Goal: Information Seeking & Learning: Check status

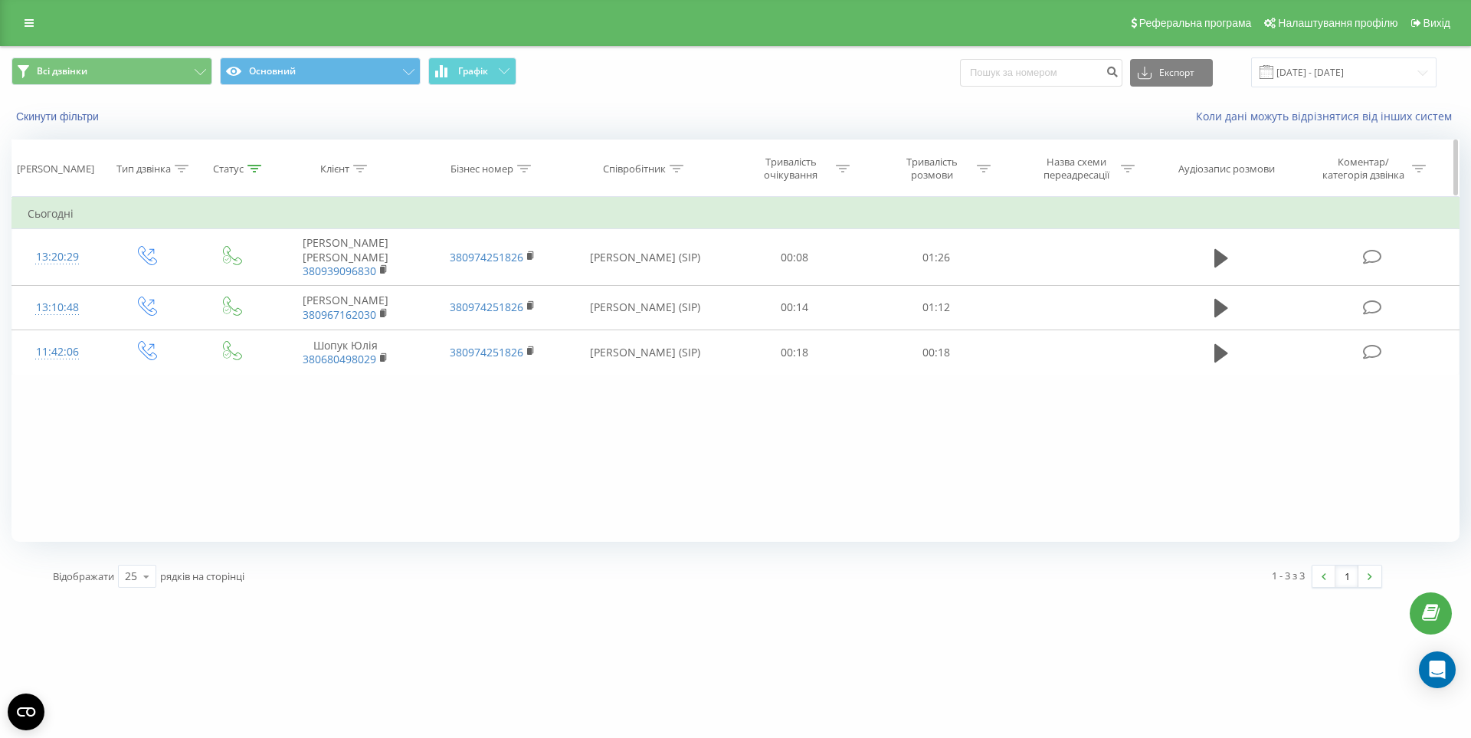
click at [240, 160] on th "Статус" at bounding box center [232, 168] width 79 height 57
click at [241, 168] on div "Статус" at bounding box center [228, 168] width 31 height 13
click at [219, 310] on button "Скасувати" at bounding box center [197, 311] width 65 height 19
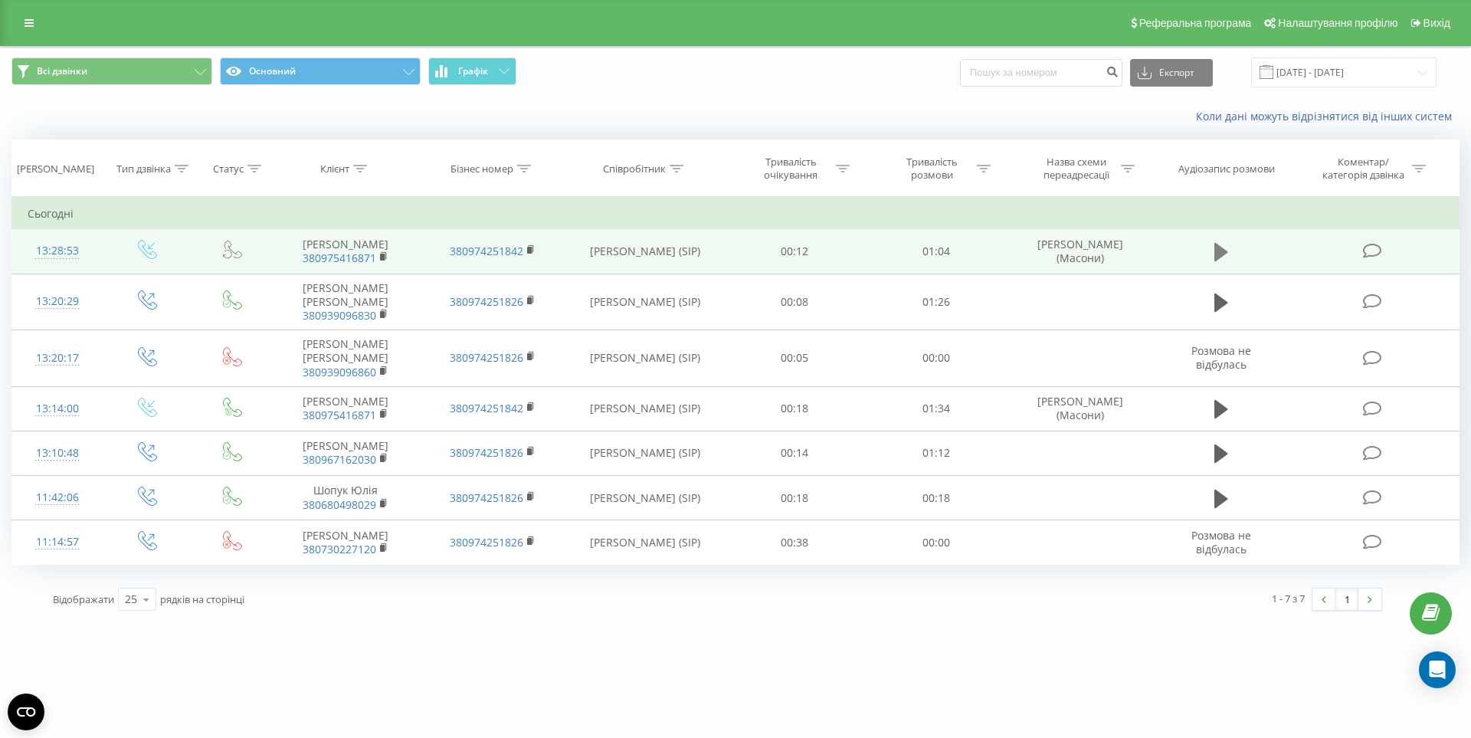
click at [1219, 253] on icon at bounding box center [1222, 252] width 14 height 18
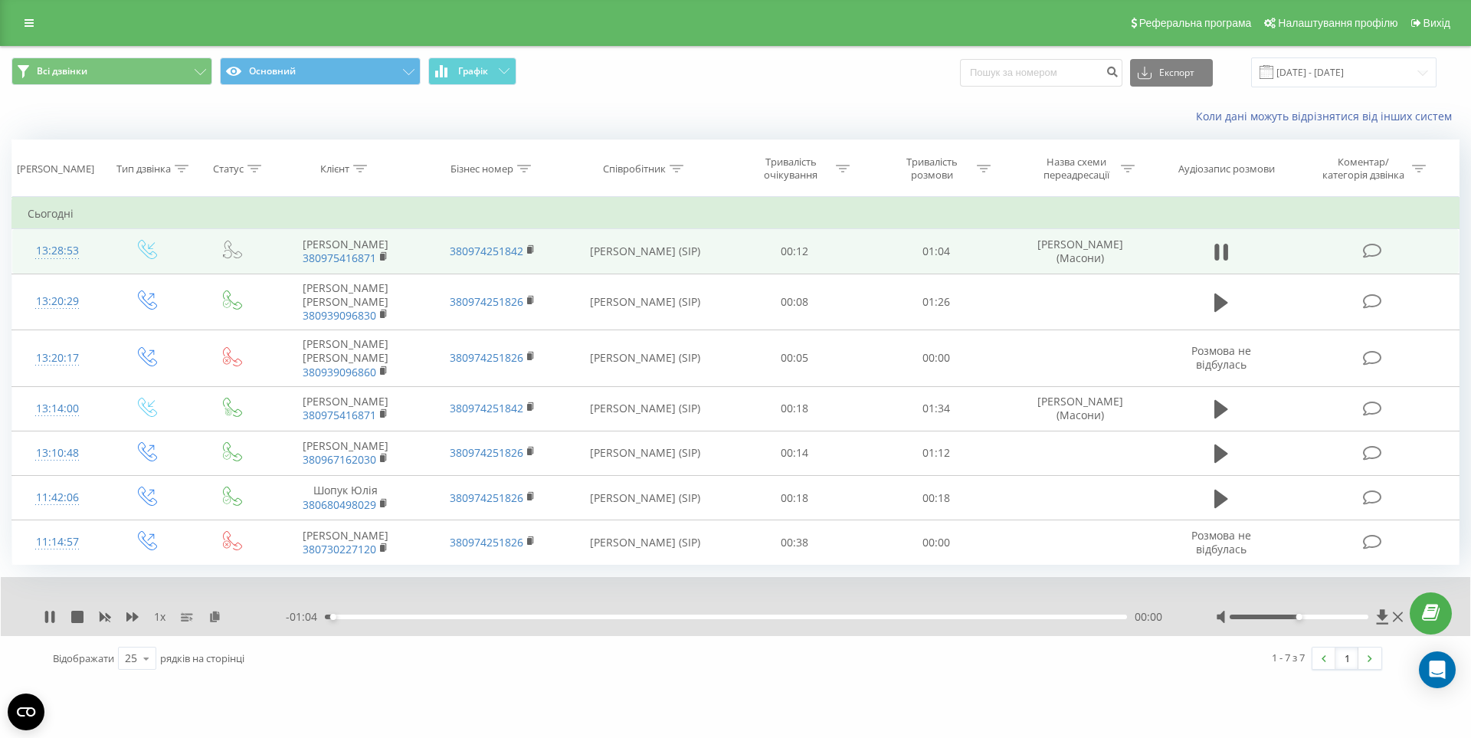
click at [495, 615] on div "00:00" at bounding box center [726, 617] width 802 height 5
click at [536, 615] on div "00:14" at bounding box center [726, 617] width 802 height 5
click at [526, 615] on div "00:18" at bounding box center [726, 617] width 802 height 5
click at [490, 615] on div "00:17" at bounding box center [726, 617] width 802 height 5
click at [465, 615] on div "00:14" at bounding box center [726, 617] width 802 height 5
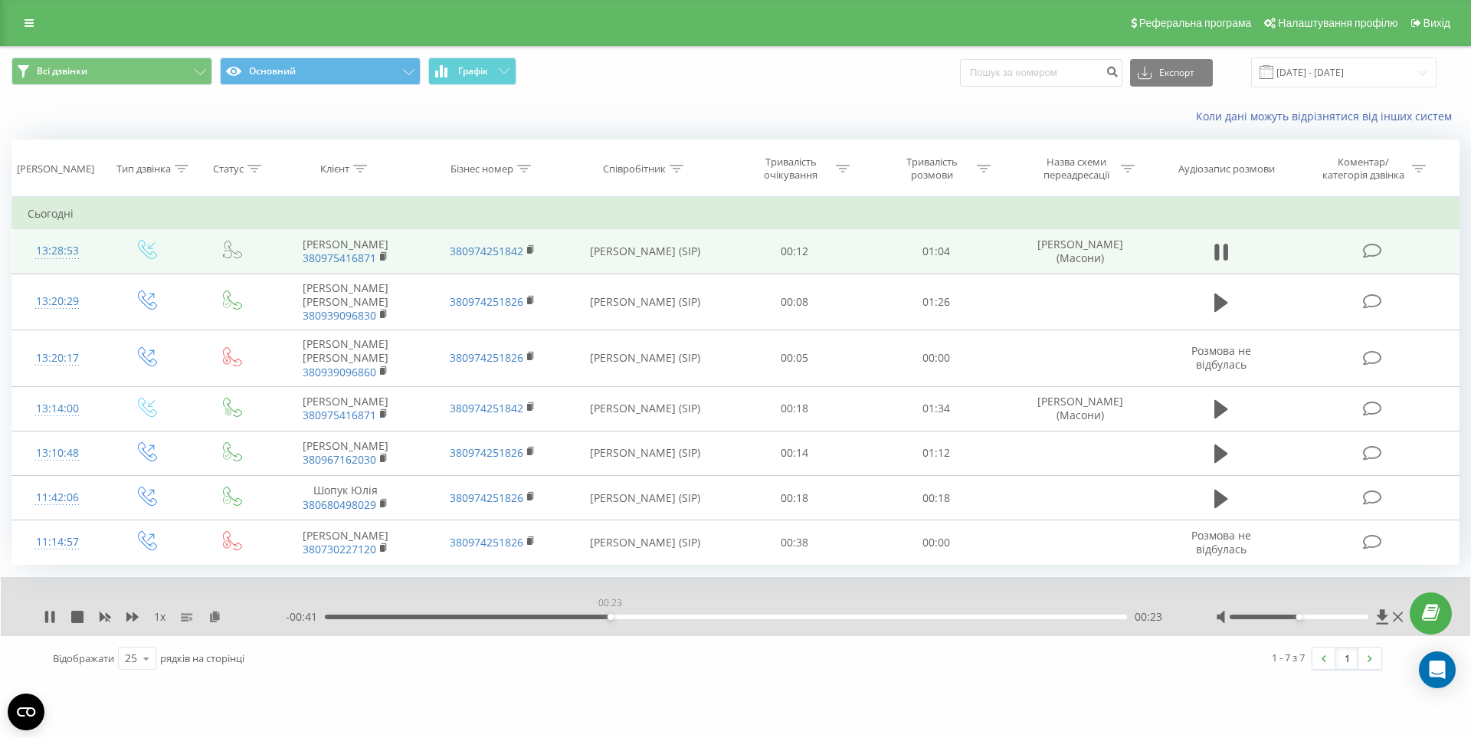
click at [610, 615] on div "00:23" at bounding box center [726, 617] width 802 height 5
